Goal: Task Accomplishment & Management: Complete application form

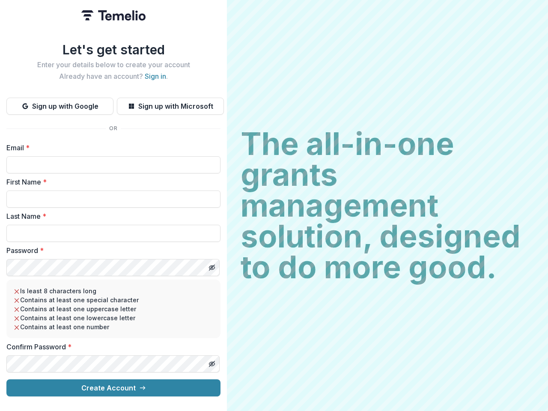
click at [274, 206] on h2 "The all-in-one grants management solution, designed to do more good." at bounding box center [388, 205] width 294 height 154
click at [60, 103] on button "Sign up with Google" at bounding box center [59, 106] width 107 height 17
click at [170, 103] on button "Sign up with Microsoft" at bounding box center [170, 106] width 107 height 17
click at [212, 265] on line "Toggle password visibility" at bounding box center [211, 267] width 5 height 5
click at [212, 361] on line "Toggle password visibility" at bounding box center [211, 363] width 5 height 5
